Goal: Information Seeking & Learning: Learn about a topic

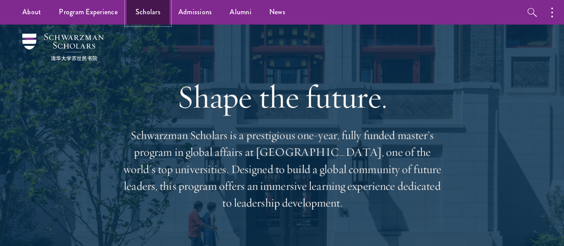
click at [145, 12] on link "Scholars" at bounding box center [148, 12] width 43 height 25
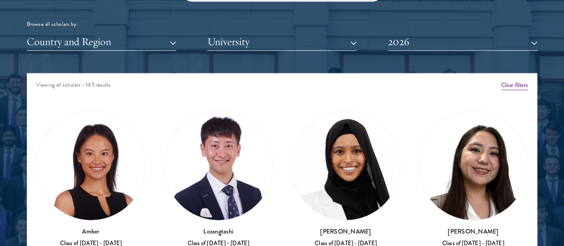
scroll to position [1102, 0]
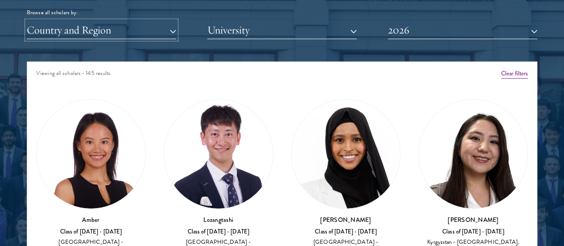
click at [175, 21] on button "Country and Region" at bounding box center [101, 30] width 149 height 18
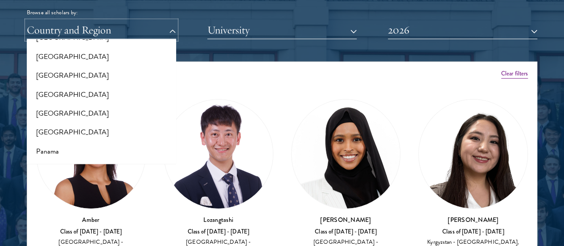
scroll to position [1255, 0]
click at [66, 104] on button "[GEOGRAPHIC_DATA]" at bounding box center [101, 113] width 144 height 19
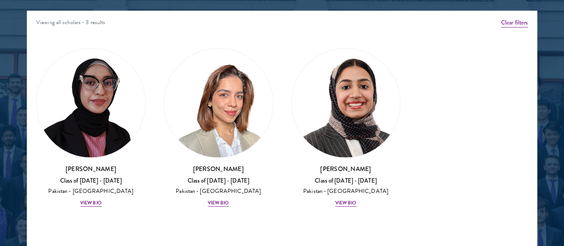
scroll to position [1155, 0]
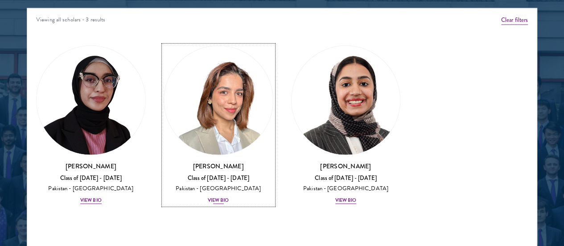
click at [208, 197] on div "View Bio" at bounding box center [218, 200] width 21 height 7
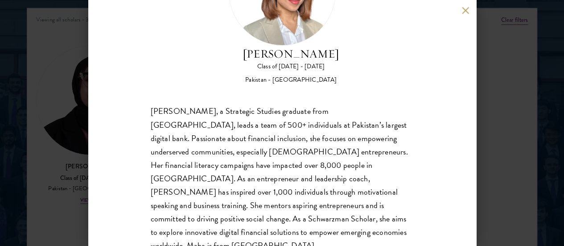
scroll to position [87, 0]
click at [464, 12] on button at bounding box center [466, 11] width 8 height 8
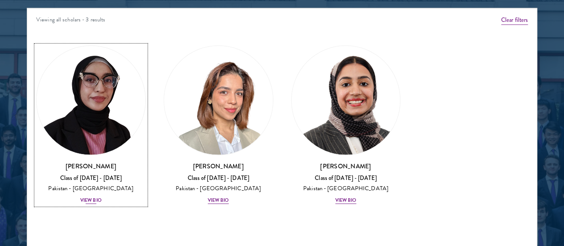
click at [102, 197] on div "View Bio" at bounding box center [90, 200] width 21 height 7
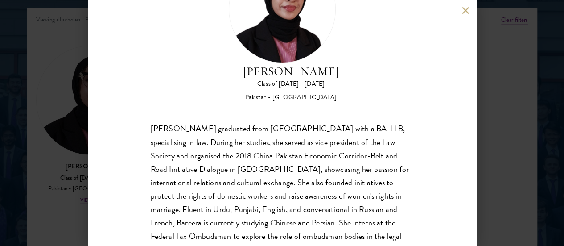
scroll to position [74, 0]
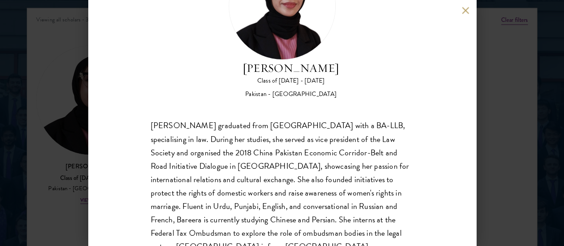
click at [462, 12] on button at bounding box center [466, 11] width 8 height 8
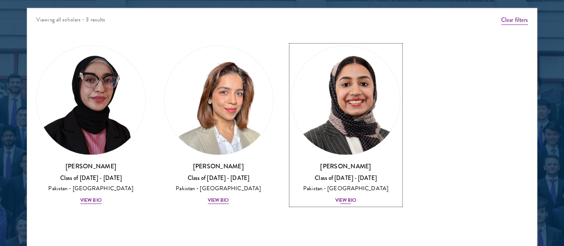
click at [335, 197] on div "View Bio" at bounding box center [345, 200] width 21 height 7
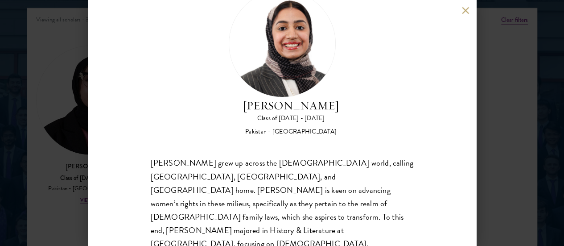
scroll to position [67, 0]
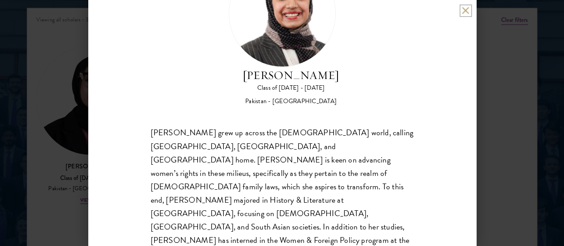
click at [466, 13] on button at bounding box center [466, 11] width 8 height 8
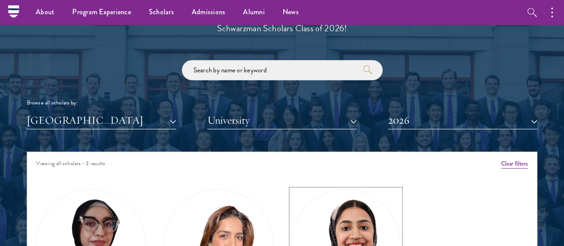
scroll to position [938, 0]
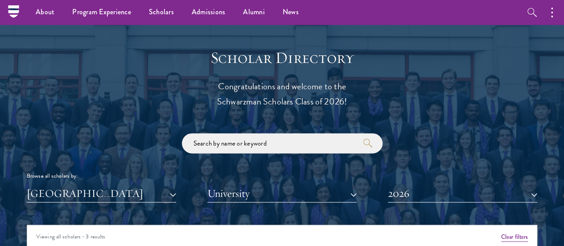
drag, startPoint x: 563, startPoint y: 86, endPoint x: 568, endPoint y: 91, distance: 7.3
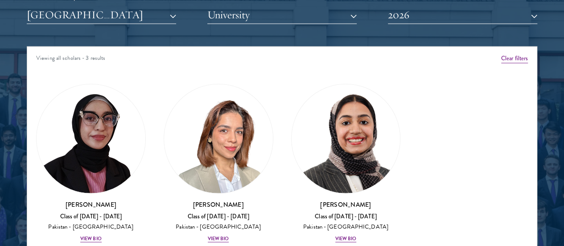
scroll to position [1120, 0]
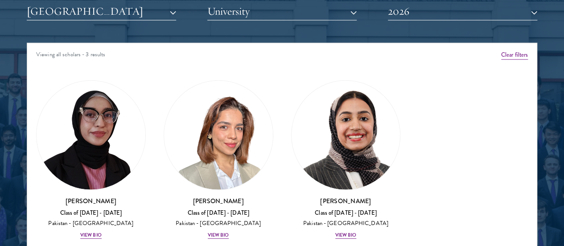
click at [517, 109] on div "Amber Class of [DATE] - [DATE] [GEOGRAPHIC_DATA] - [GEOGRAPHIC_DATA] View Bio C…" at bounding box center [282, 162] width 510 height 189
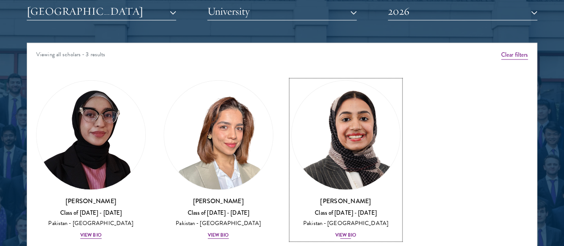
click at [335, 231] on div "View Bio" at bounding box center [345, 234] width 21 height 7
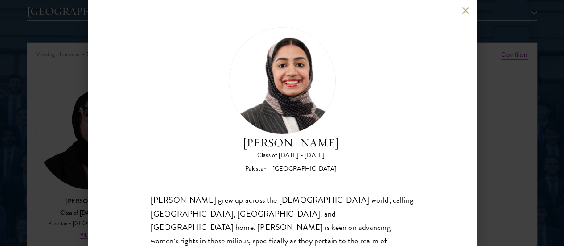
click at [467, 13] on button at bounding box center [466, 11] width 8 height 8
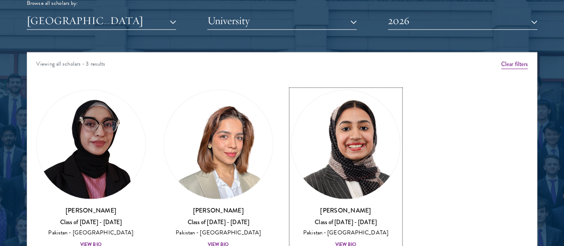
scroll to position [1119, 0]
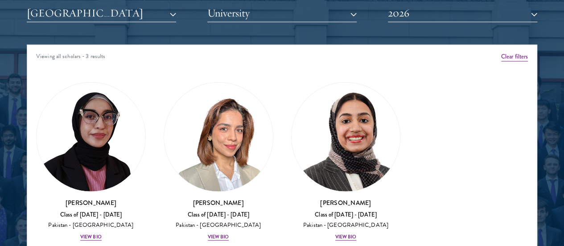
click at [549, 50] on div at bounding box center [282, 89] width 564 height 551
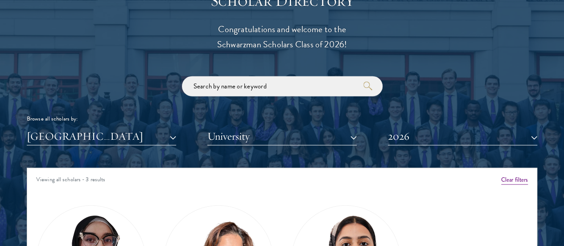
scroll to position [1026, 0]
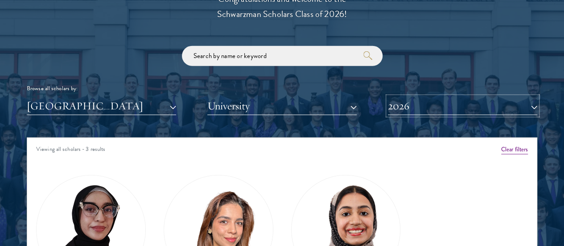
click at [462, 97] on button "2026" at bounding box center [462, 106] width 149 height 18
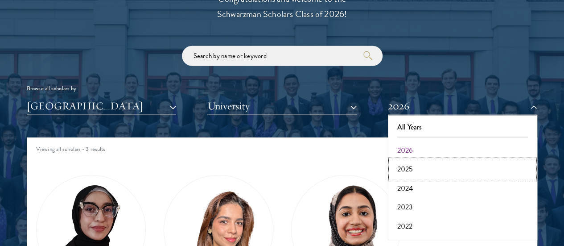
click at [421, 160] on button "2025" at bounding box center [463, 169] width 144 height 19
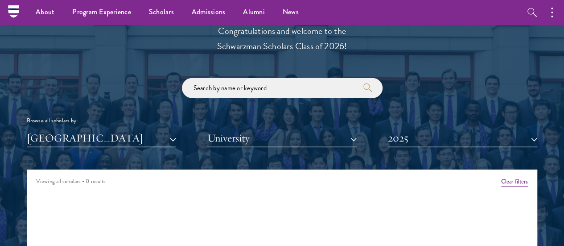
scroll to position [978, 0]
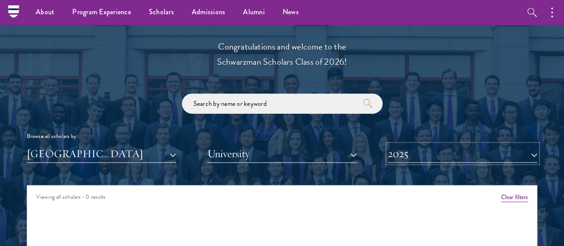
click at [464, 145] on button "2025" at bounding box center [462, 154] width 149 height 18
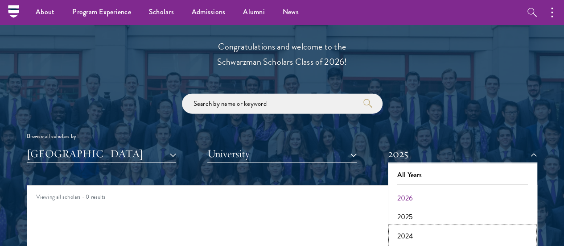
click at [414, 227] on button "2024" at bounding box center [463, 236] width 144 height 19
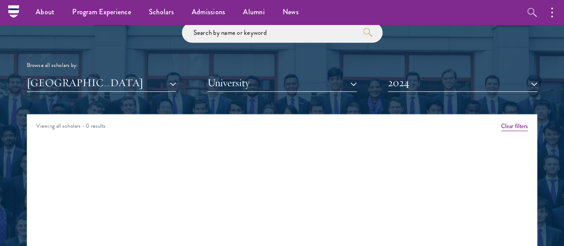
scroll to position [1011, 0]
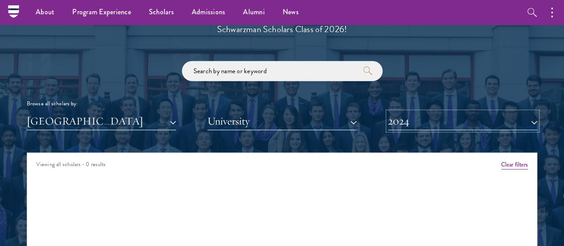
click at [465, 112] on button "2024" at bounding box center [462, 121] width 149 height 18
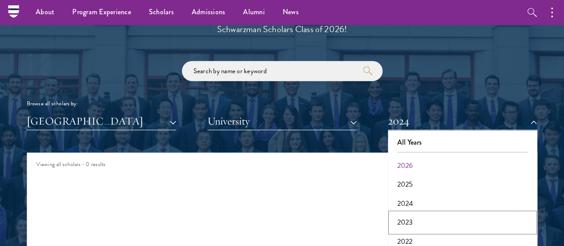
click at [403, 213] on button "2023" at bounding box center [463, 222] width 144 height 19
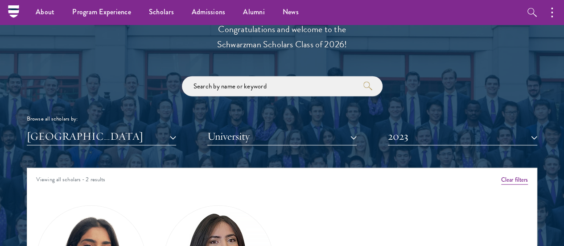
scroll to position [976, 0]
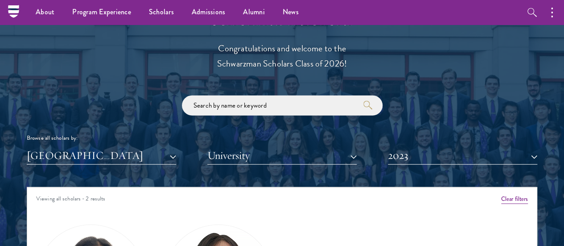
click at [521, 138] on div at bounding box center [282, 232] width 564 height 551
click at [508, 146] on button "2023" at bounding box center [462, 155] width 149 height 18
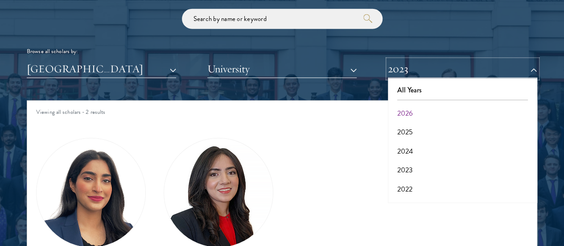
scroll to position [1066, 0]
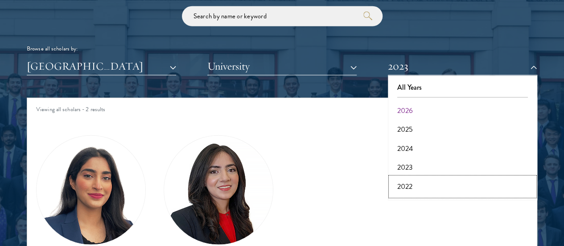
click at [400, 177] on button "2022" at bounding box center [463, 186] width 144 height 19
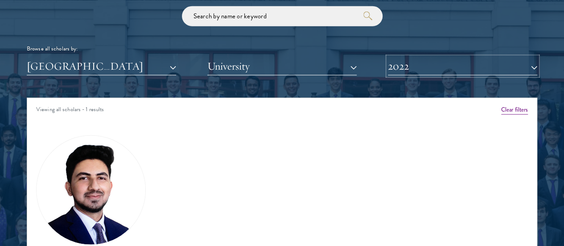
click at [517, 57] on button "2022" at bounding box center [462, 66] width 149 height 18
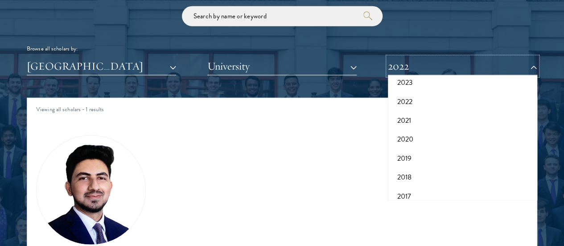
scroll to position [92, 0]
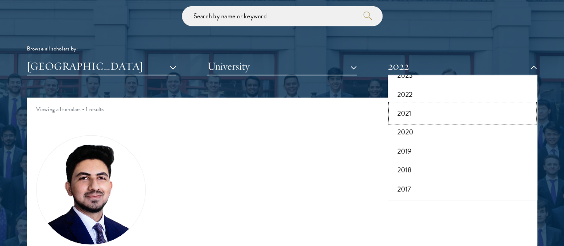
click at [391, 104] on button "2021" at bounding box center [463, 113] width 144 height 19
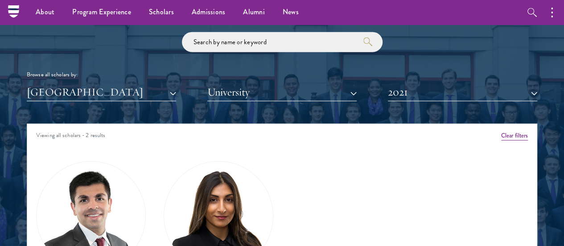
scroll to position [1012, 0]
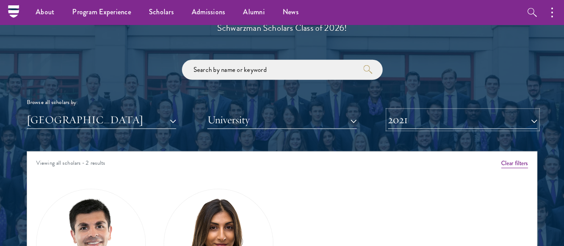
click at [517, 111] on button "2021" at bounding box center [462, 120] width 149 height 18
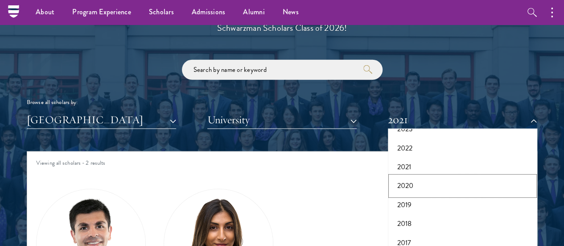
click at [406, 176] on button "2020" at bounding box center [463, 185] width 144 height 19
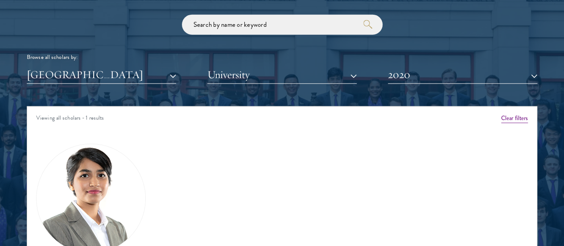
scroll to position [1066, 0]
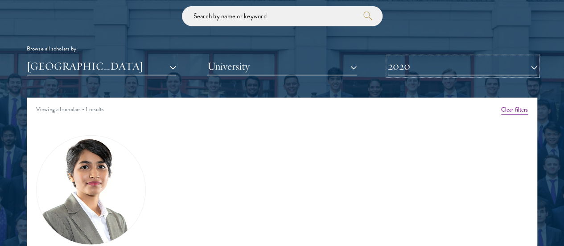
click at [510, 57] on button "2020" at bounding box center [462, 66] width 149 height 18
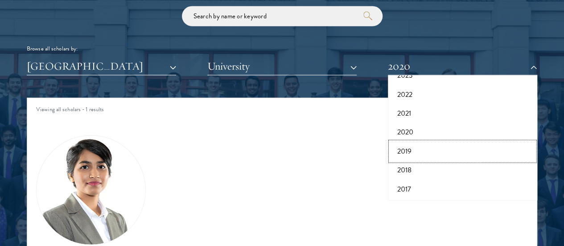
click at [401, 142] on button "2019" at bounding box center [463, 151] width 144 height 19
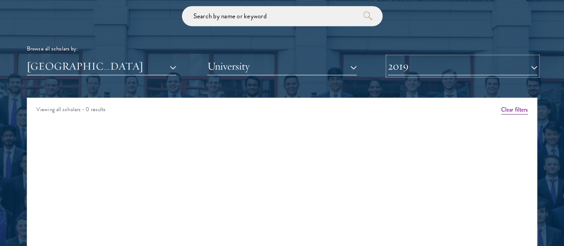
click at [503, 57] on button "2019" at bounding box center [462, 66] width 149 height 18
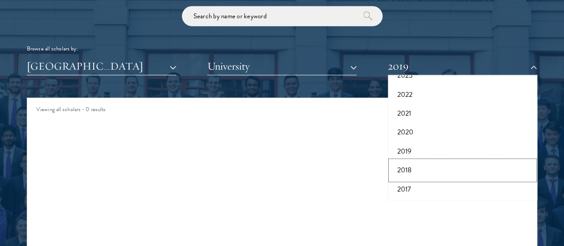
click at [404, 161] on button "2018" at bounding box center [463, 170] width 144 height 19
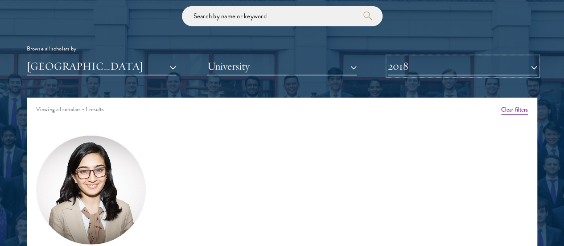
click at [493, 57] on button "2018" at bounding box center [462, 66] width 149 height 18
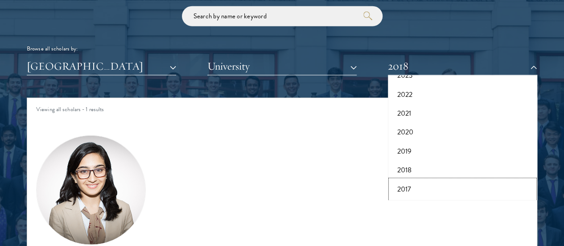
click at [403, 180] on button "2017" at bounding box center [463, 189] width 144 height 19
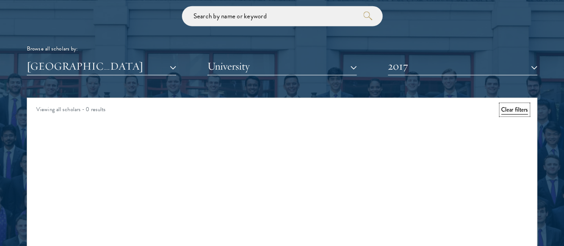
click at [508, 105] on button "Clear filters" at bounding box center [514, 110] width 27 height 10
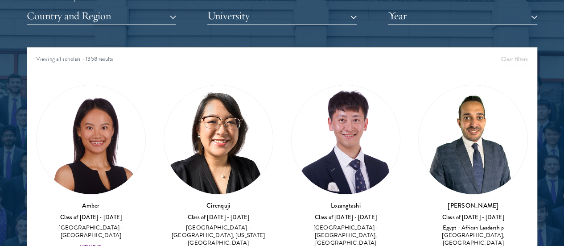
scroll to position [1137, 0]
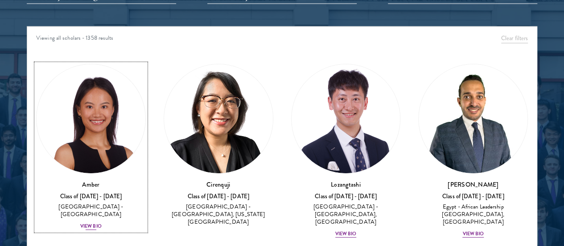
click at [102, 223] on div "View Bio" at bounding box center [90, 226] width 21 height 7
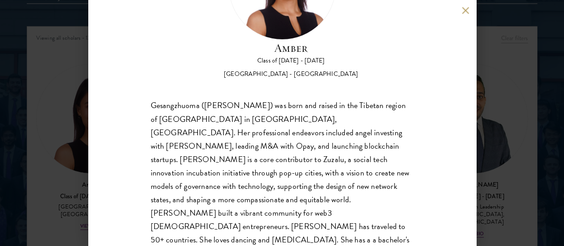
scroll to position [96, 0]
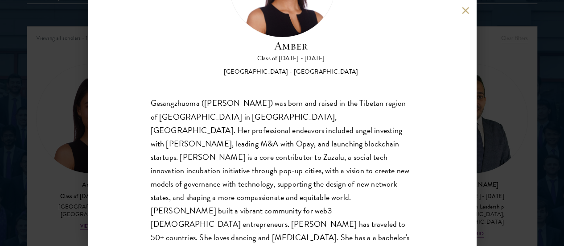
click at [466, 12] on button at bounding box center [466, 11] width 8 height 8
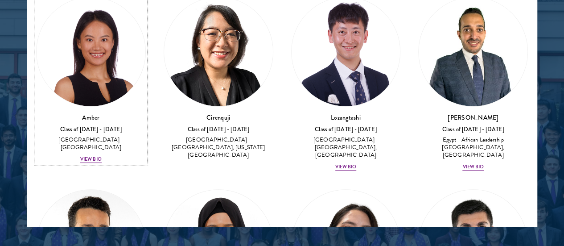
scroll to position [1208, 0]
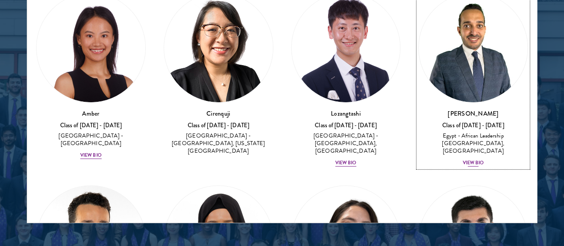
click at [463, 159] on div "View Bio" at bounding box center [473, 162] width 21 height 7
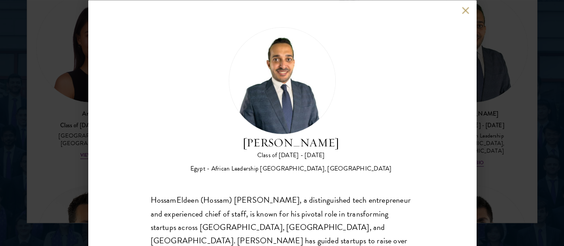
click at [466, 8] on button at bounding box center [466, 11] width 8 height 8
